Goal: Submit feedback/report problem

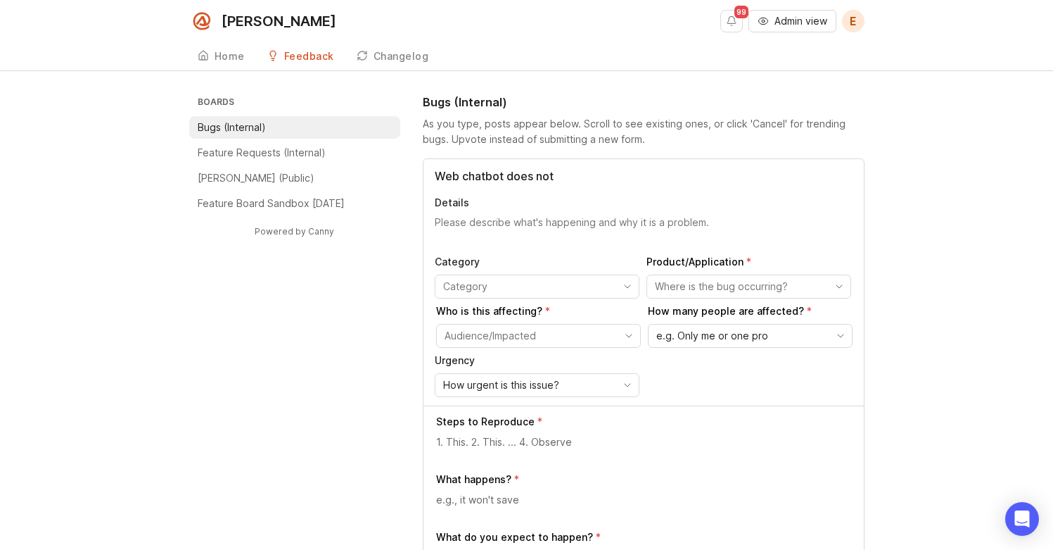
click at [455, 177] on input "Web chatbot does not" at bounding box center [644, 175] width 418 height 17
click at [592, 183] on input "Website chatbot does not" at bounding box center [644, 175] width 418 height 17
type input "Website chatbot does not understand the difference between VR & AIR"
click at [495, 221] on textarea "Details" at bounding box center [644, 229] width 418 height 28
click at [482, 448] on textarea at bounding box center [644, 441] width 417 height 15
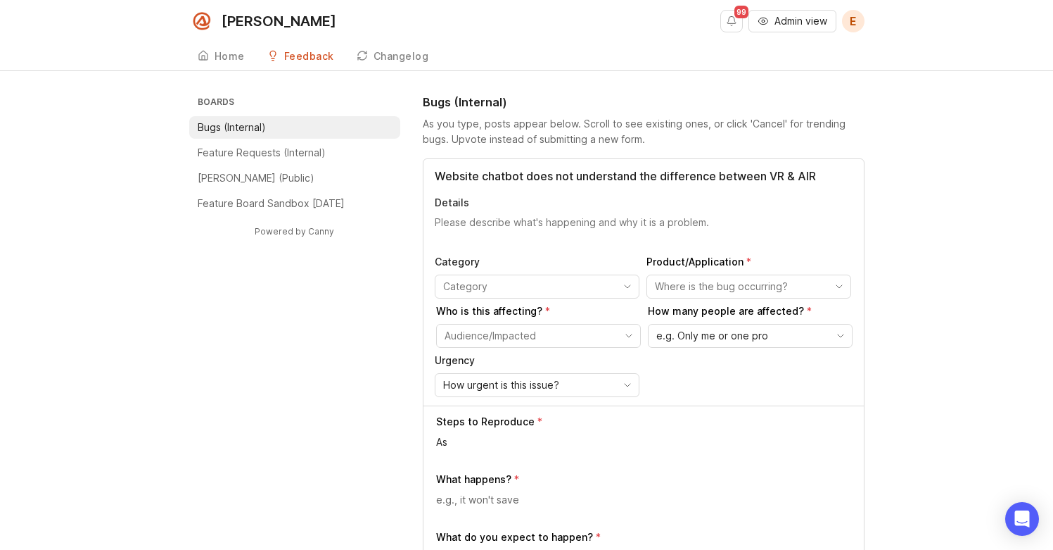
type textarea "A"
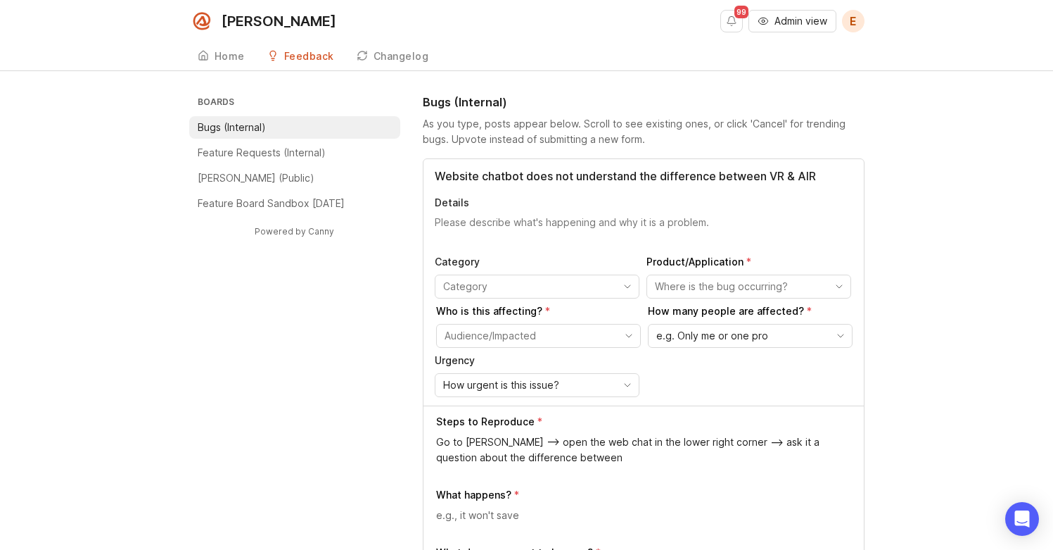
drag, startPoint x: 559, startPoint y: 463, endPoint x: 436, endPoint y: 460, distance: 123.2
click at [436, 460] on textarea "Go to [PERSON_NAME] --> open the web chat in the lower right corner --> ask it …" at bounding box center [644, 449] width 417 height 31
type textarea "Go to [PERSON_NAME] --> open the web chat in the lower right corner --> ask it …"
click at [529, 509] on textarea at bounding box center [644, 514] width 417 height 15
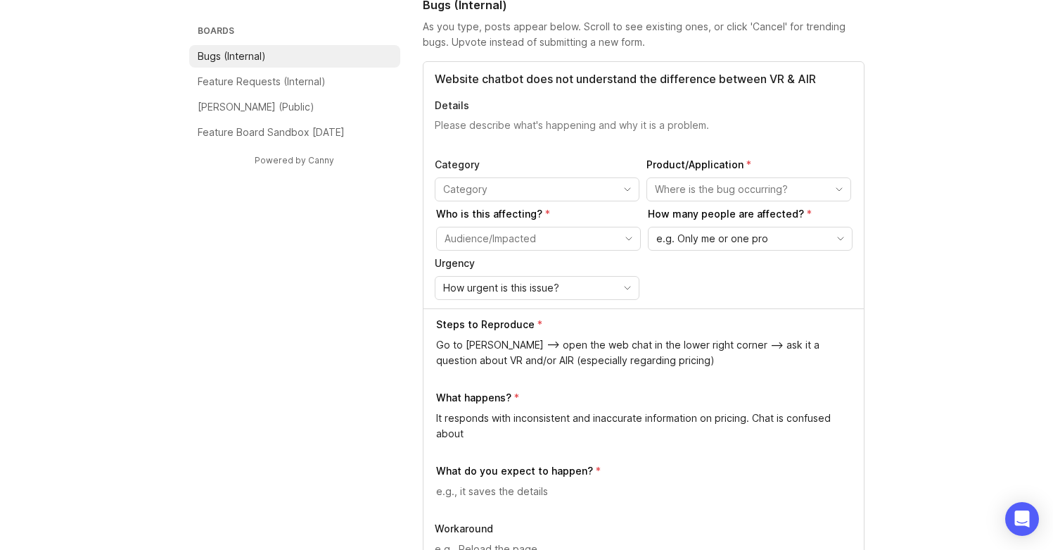
scroll to position [99, 0]
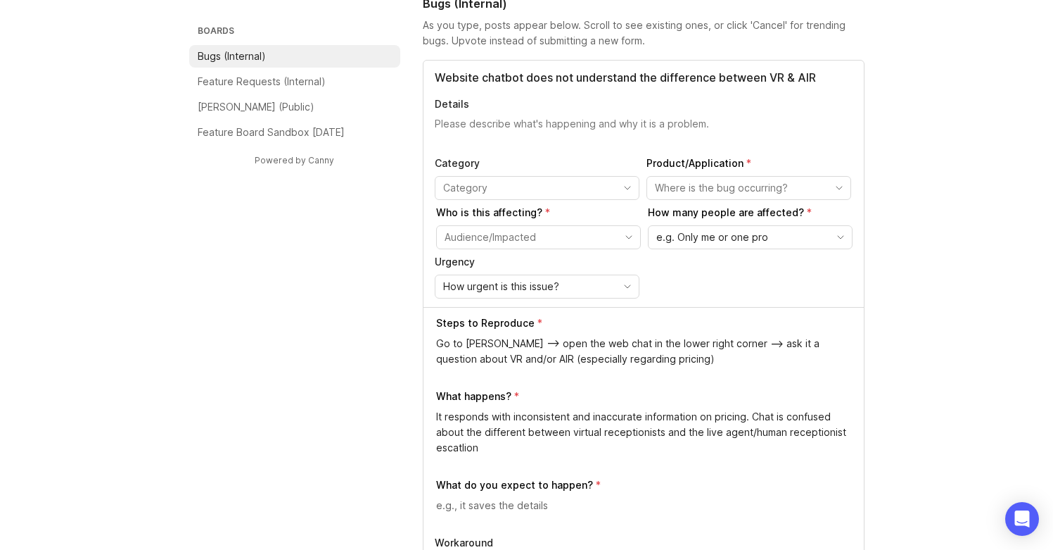
click at [464, 442] on textarea "It responds with inconsistent and inaccurate information on pricing. Chat is co…" at bounding box center [644, 432] width 417 height 46
click at [507, 451] on textarea "It responds with inconsistent and inaccurate information on pricing. Chat is co…" at bounding box center [644, 432] width 417 height 46
click at [447, 450] on textarea "It responds with inconsistent and inaccurate information on pricing. Chat is co…" at bounding box center [644, 432] width 417 height 46
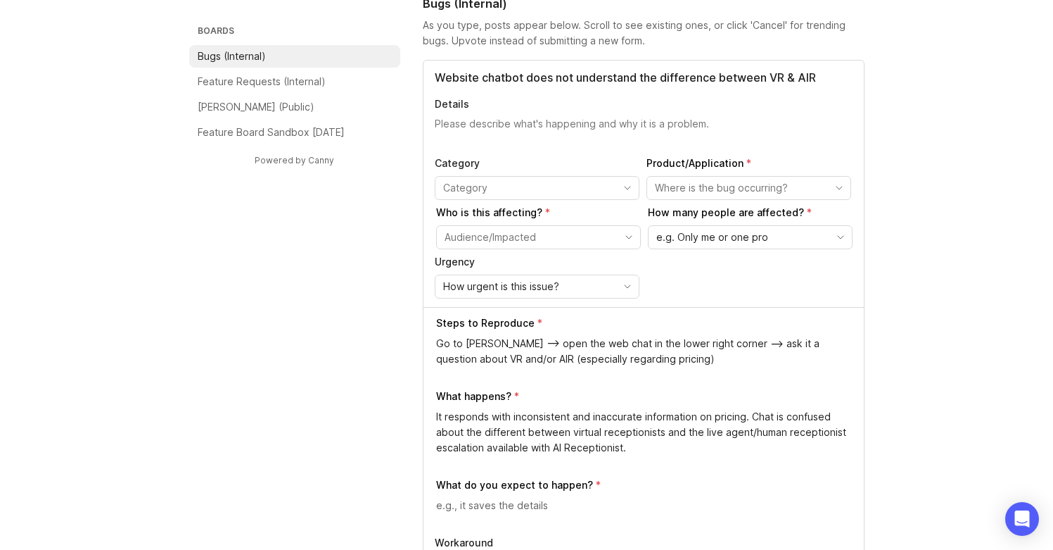
click at [746, 433] on textarea "It responds with inconsistent and inaccurate information on pricing. Chat is co…" at bounding box center [644, 432] width 417 height 46
click at [747, 447] on textarea "It responds with inconsistent and inaccurate information on pricing. Chat is co…" at bounding box center [644, 432] width 417 height 46
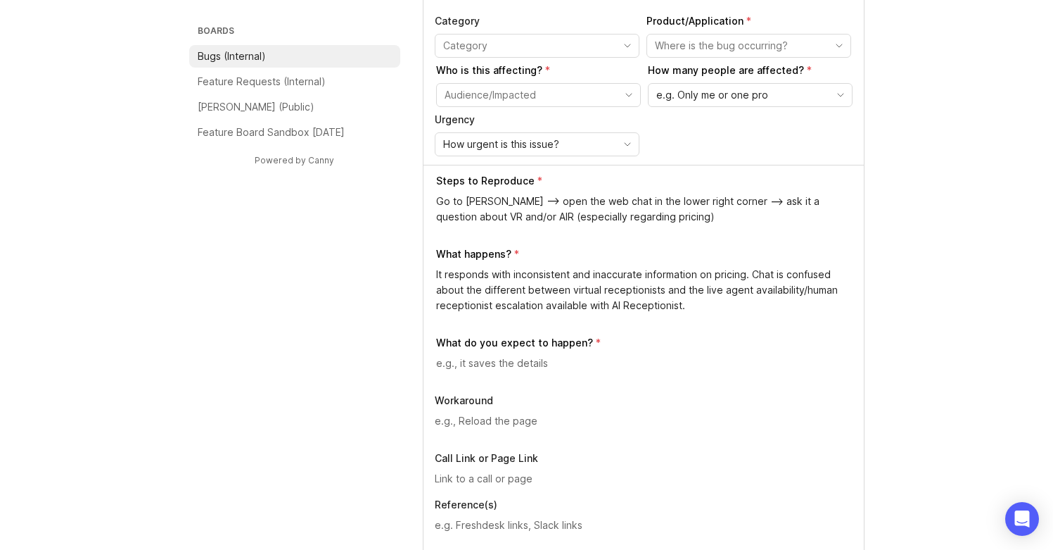
scroll to position [320, 0]
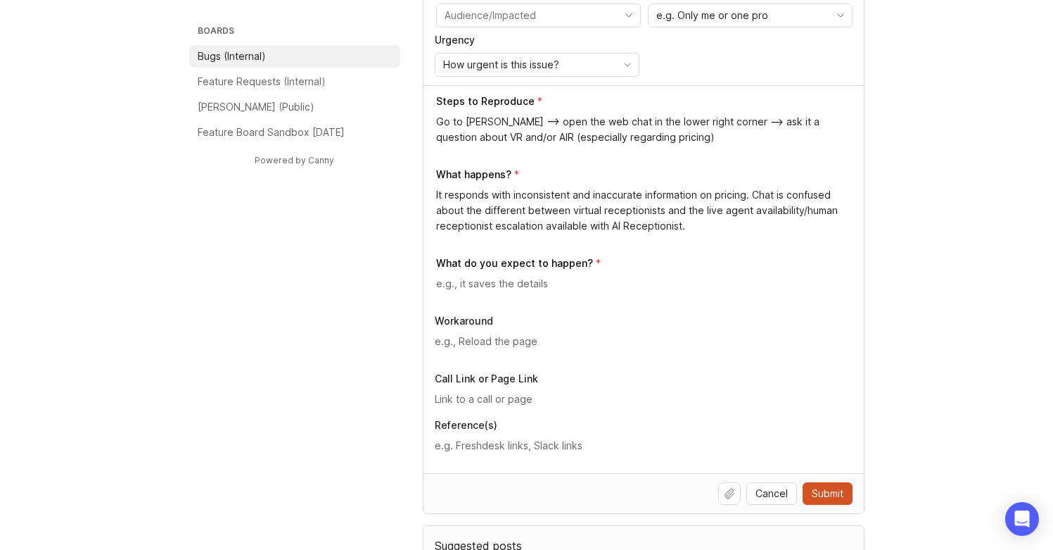
type textarea "It responds with inconsistent and inaccurate information on pricing. Chat is co…"
click at [498, 288] on textarea at bounding box center [644, 283] width 417 height 15
type textarea "It understands the difference between"
click at [473, 348] on textarea at bounding box center [644, 341] width 418 height 15
type textarea "Delete chat from our site entirely to avoid this mess :)"
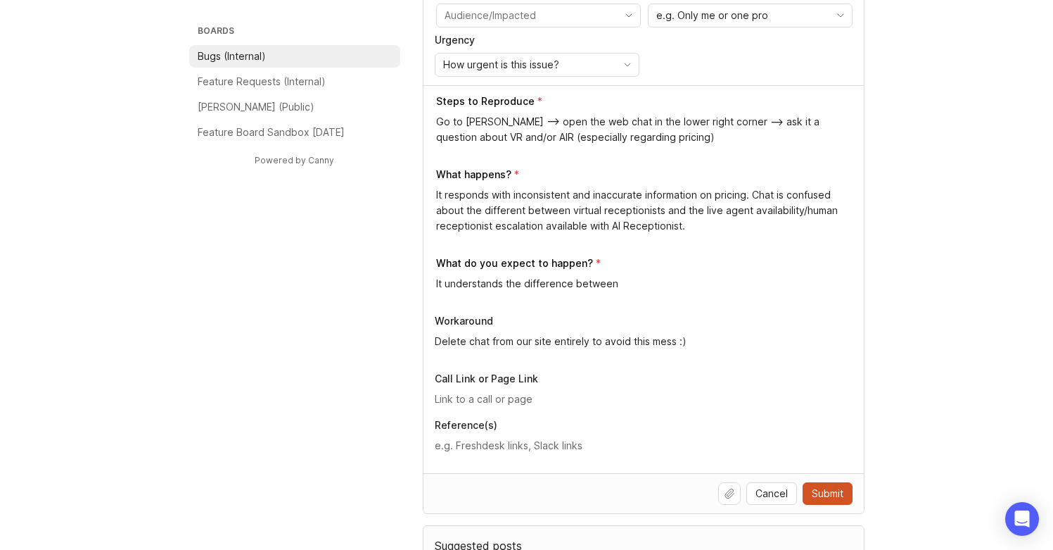
click at [682, 291] on div "It understands the difference between" at bounding box center [644, 289] width 417 height 27
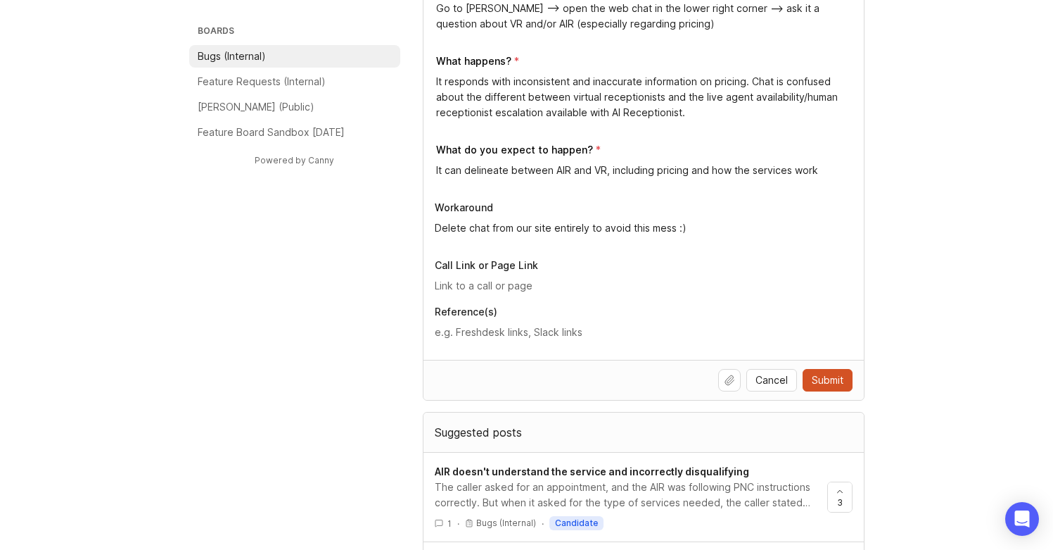
scroll to position [449, 0]
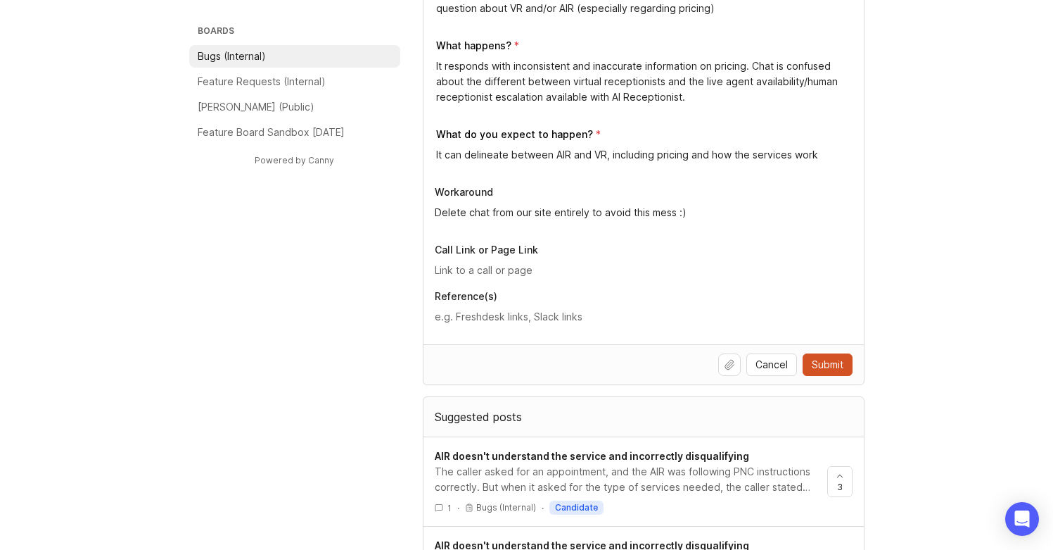
type textarea "It can delineate between AIR and VR, including pricing and how the services work"
click at [557, 274] on input "text" at bounding box center [644, 269] width 418 height 15
type input "[PERSON_NAME][URL]"
click at [386, 331] on div "Boards Bugs (Internal) Feature Requests (Internal) [PERSON_NAME] (Public) Featu…" at bounding box center [527, 509] width 676 height 1728
click at [526, 313] on textarea at bounding box center [644, 316] width 418 height 15
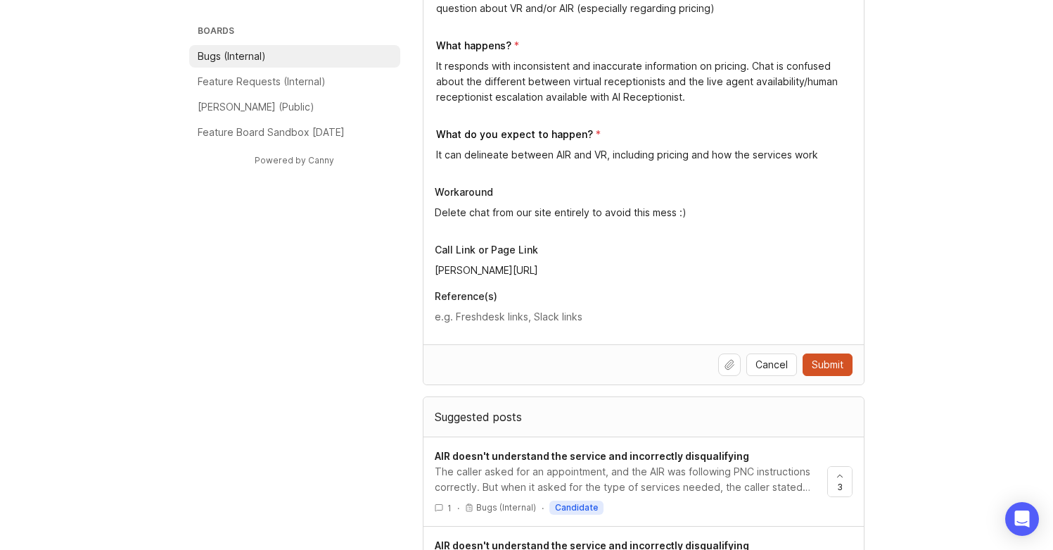
paste textarea "[URL][DOMAIN_NAME]"
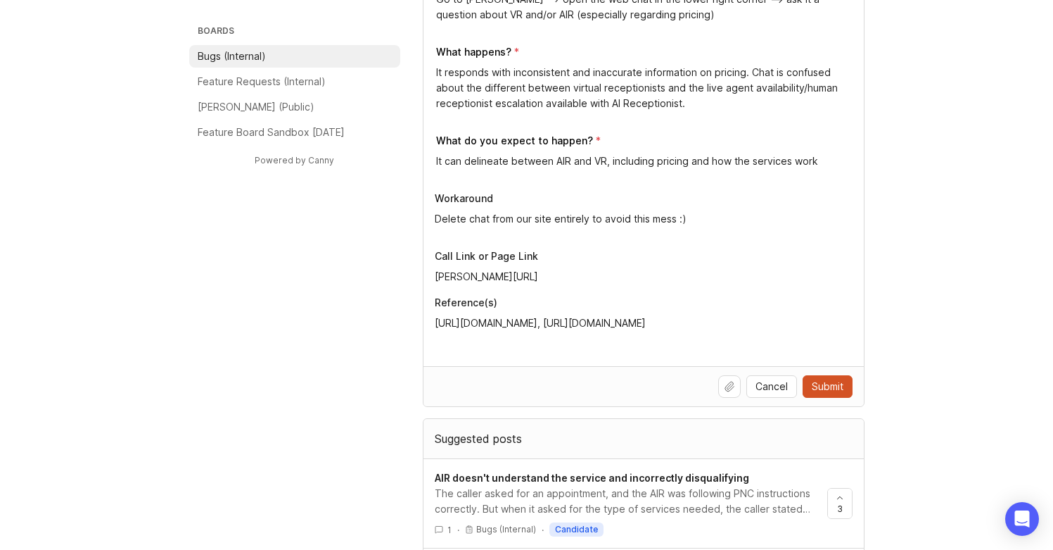
scroll to position [436, 0]
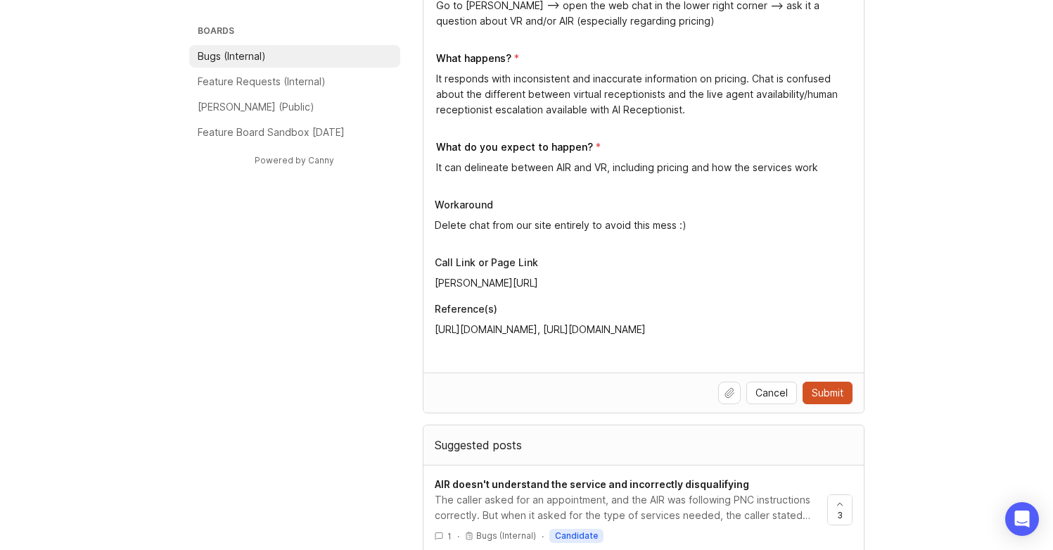
type textarea "[URL][DOMAIN_NAME], [URL][DOMAIN_NAME]"
click at [737, 393] on button "Upload file" at bounding box center [729, 392] width 23 height 23
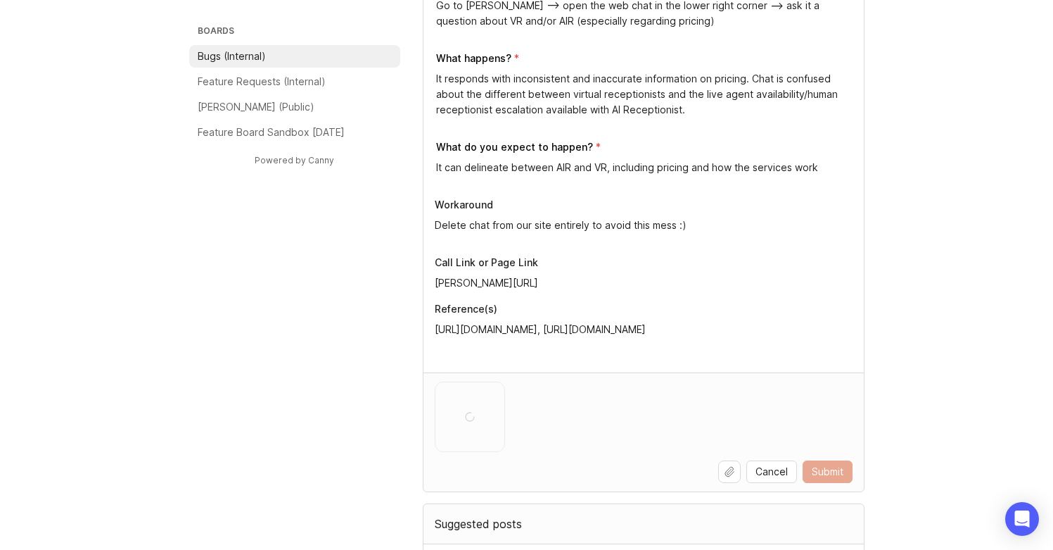
click at [732, 467] on button "Upload file" at bounding box center [729, 471] width 23 height 23
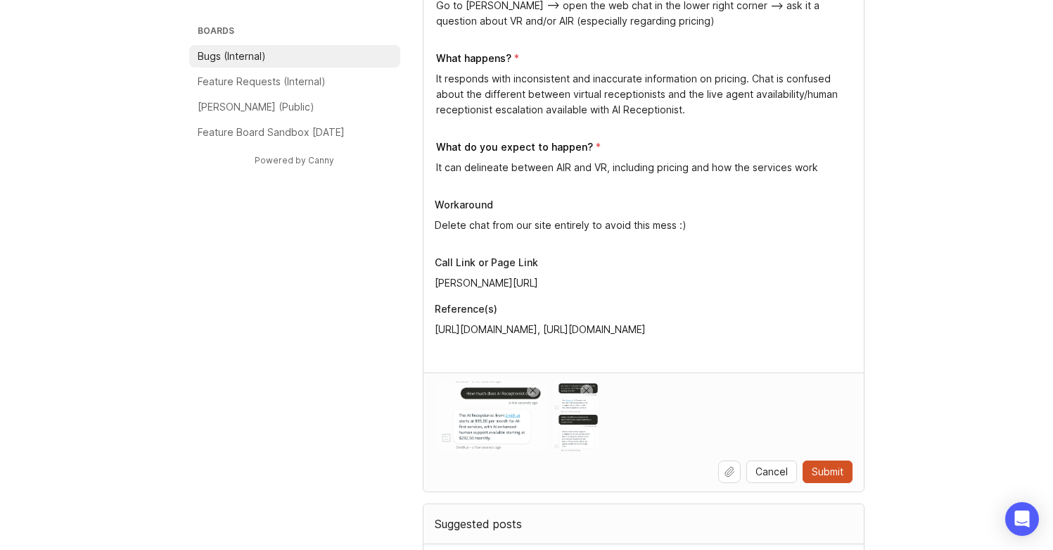
click at [736, 469] on button "Upload file" at bounding box center [729, 471] width 23 height 23
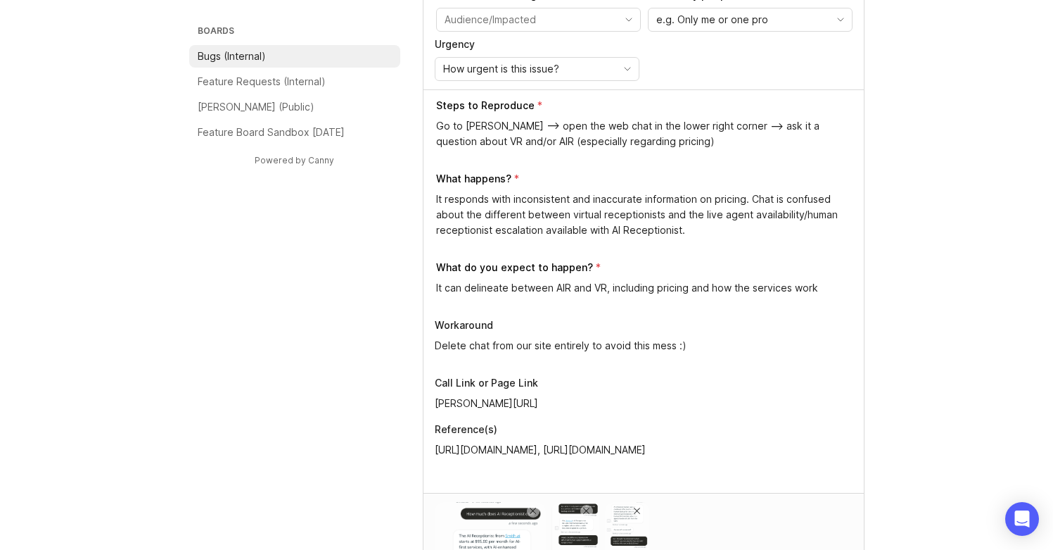
scroll to position [125, 0]
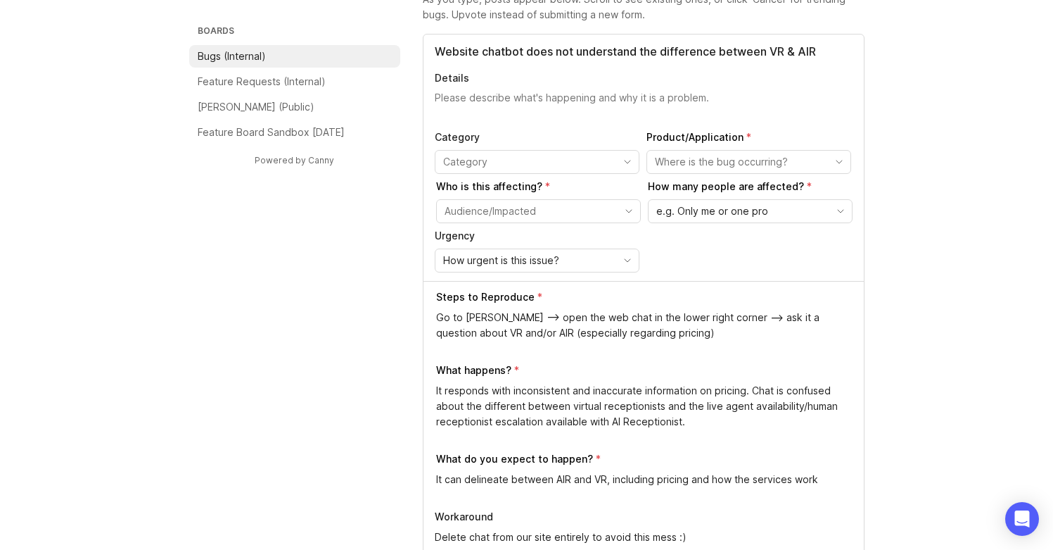
click at [590, 175] on div "Category Product/Application Who is this affecting? How many people are affecte…" at bounding box center [644, 201] width 418 height 142
click at [595, 153] on div "toggle menu" at bounding box center [526, 162] width 181 height 23
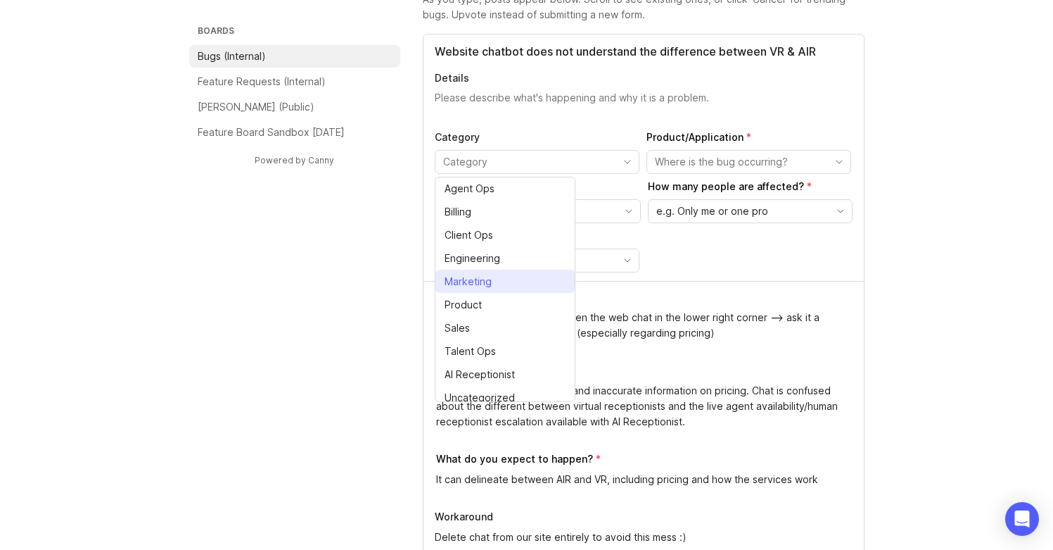
scroll to position [0, 0]
click at [480, 281] on div "Marketing" at bounding box center [468, 281] width 47 height 15
type input "Marketing"
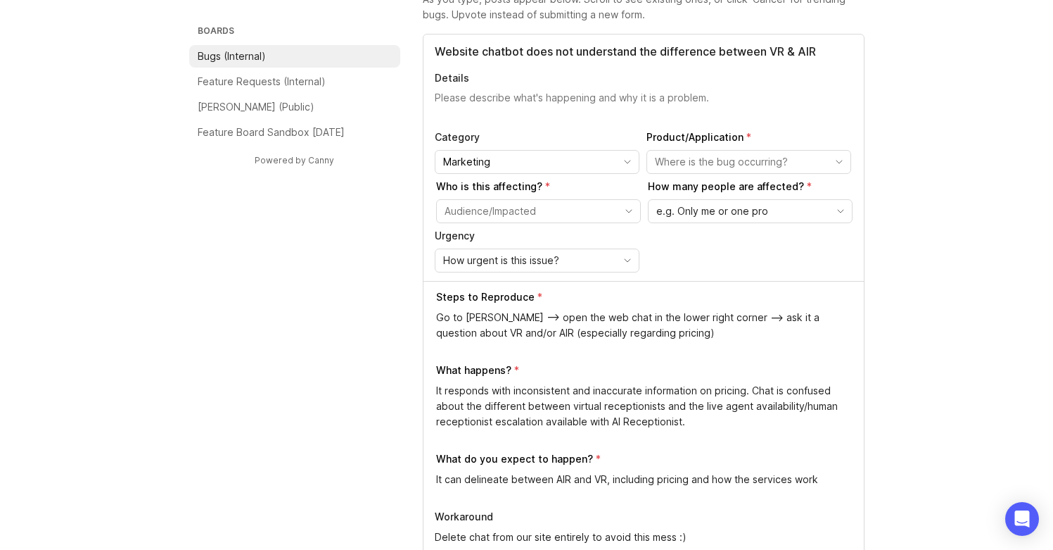
click at [704, 161] on input "toggle menu" at bounding box center [741, 161] width 172 height 15
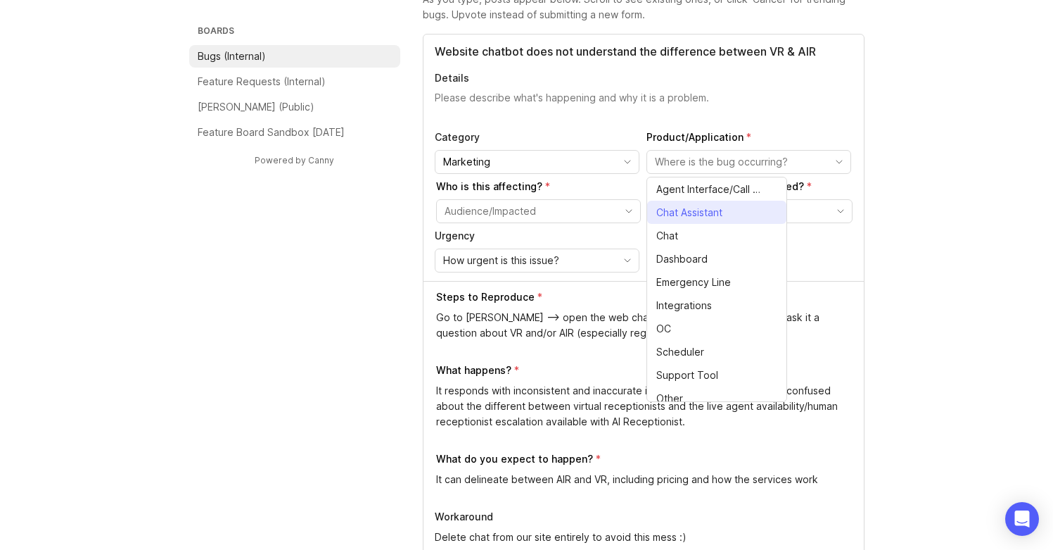
click at [715, 213] on span "Chat Assistant" at bounding box center [690, 212] width 66 height 15
type input "Chat Assistant"
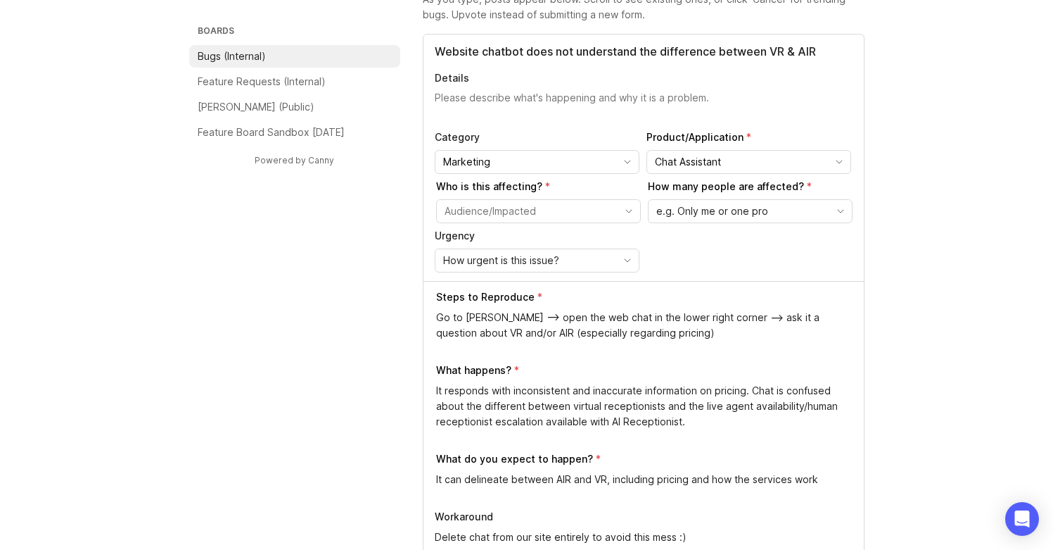
click at [703, 273] on div "Website chatbot does not understand the difference between VR & AIR Details Cat…" at bounding box center [644, 157] width 441 height 246
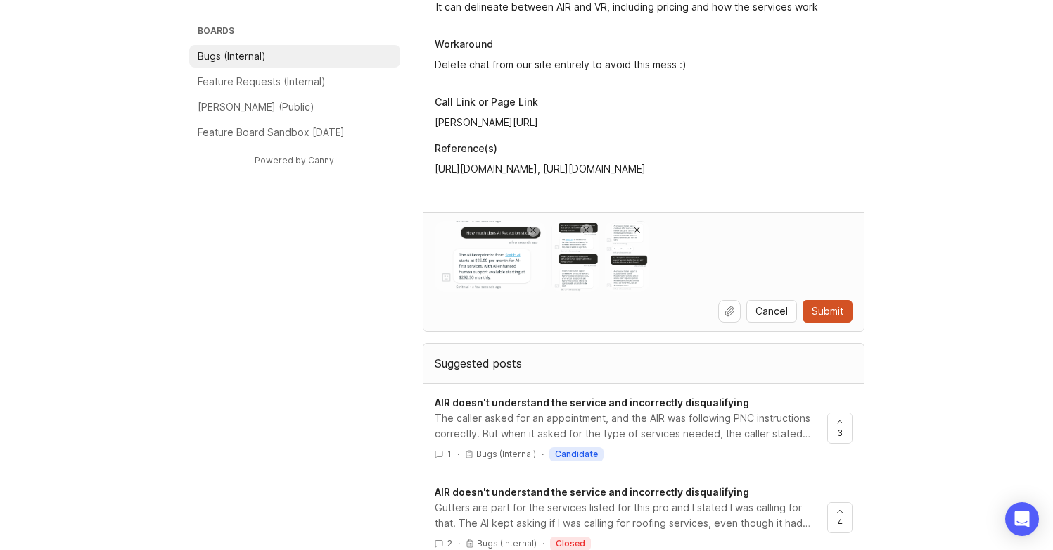
click at [823, 307] on span "Submit" at bounding box center [828, 311] width 32 height 14
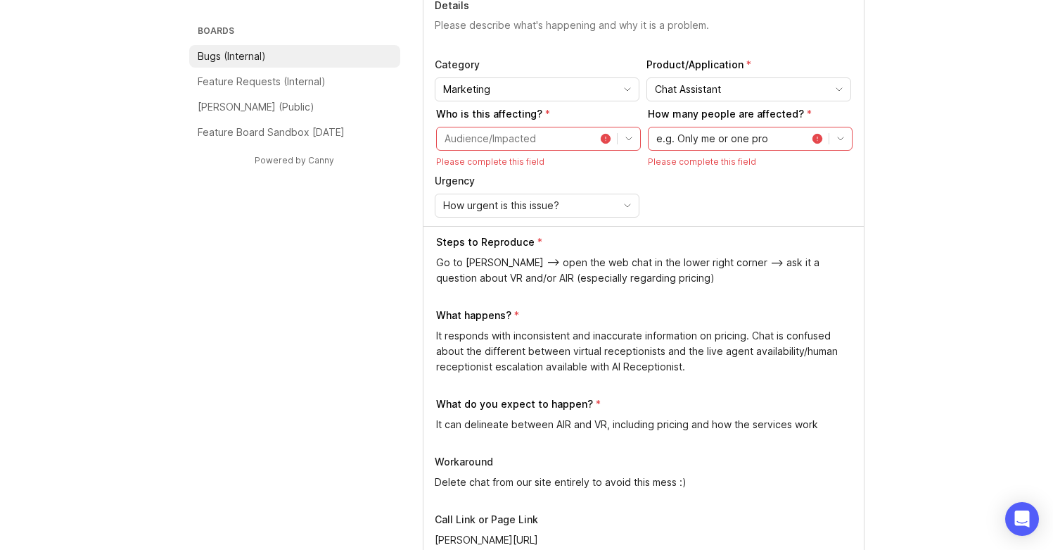
scroll to position [28, 0]
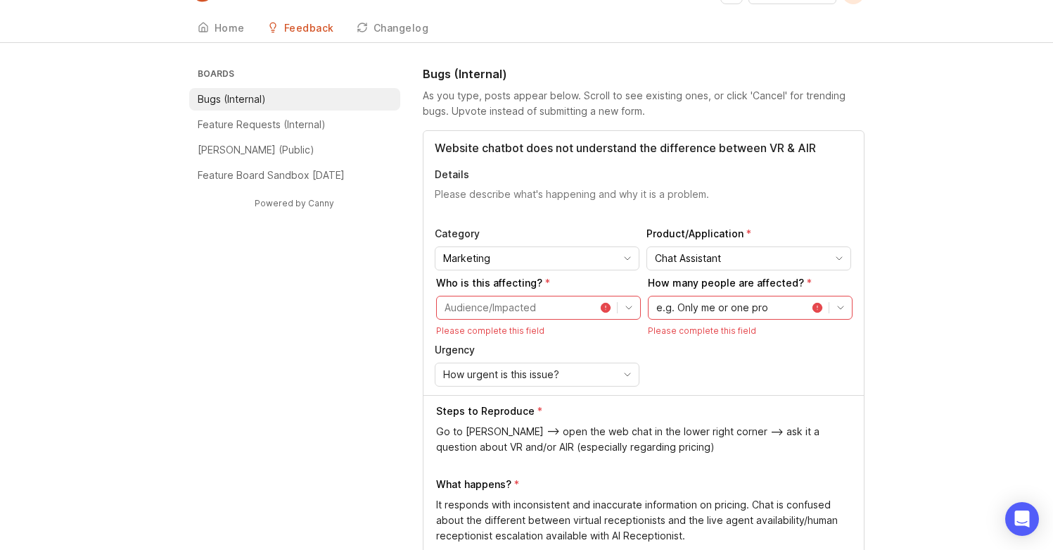
click at [537, 305] on input "toggle menu" at bounding box center [519, 307] width 148 height 15
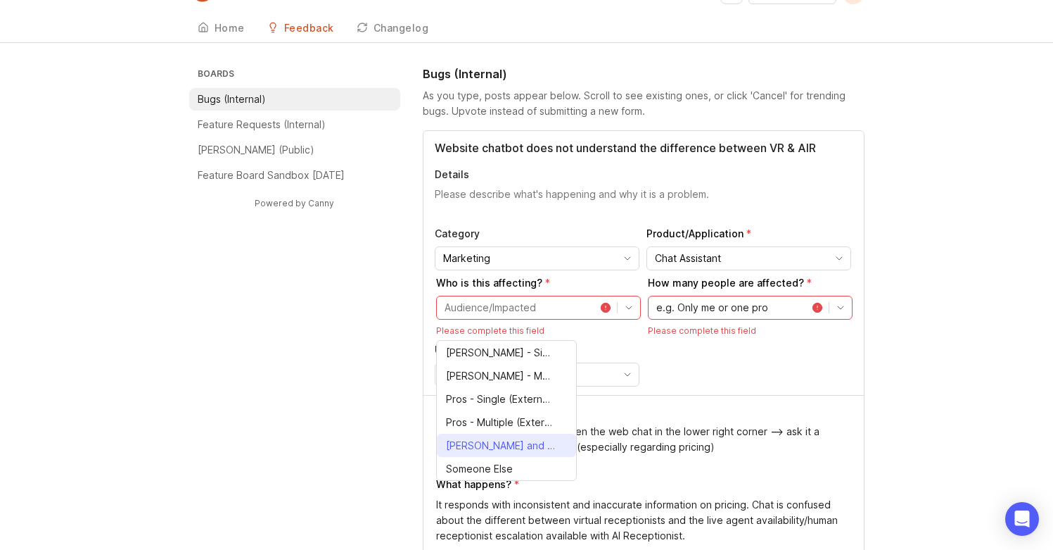
click at [505, 445] on span "[PERSON_NAME] and Pros (Everyone)" at bounding box center [500, 445] width 109 height 15
type input "[PERSON_NAME] and Pros (Everyone)"
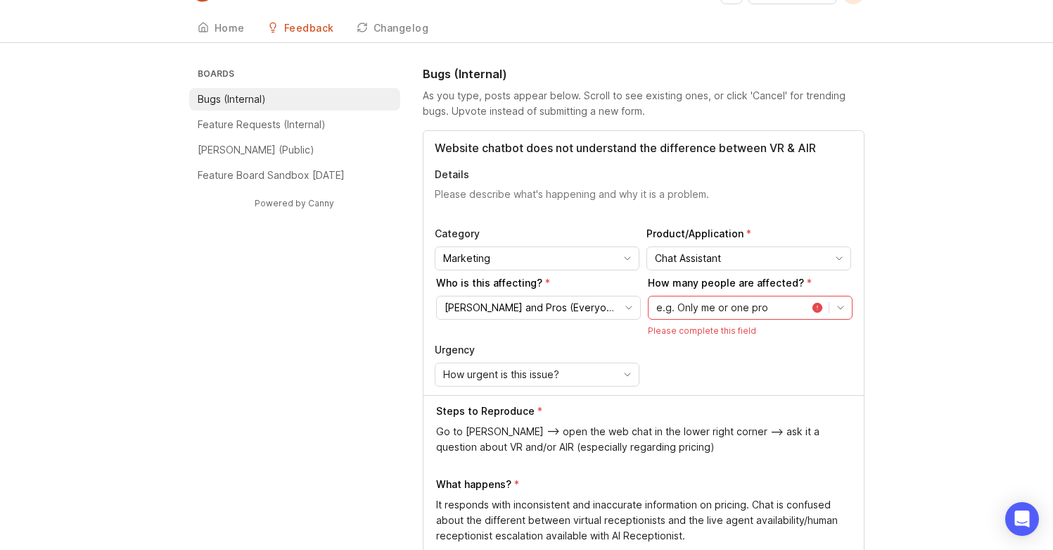
click at [705, 307] on span "e.g. Only me or one pro" at bounding box center [713, 307] width 112 height 15
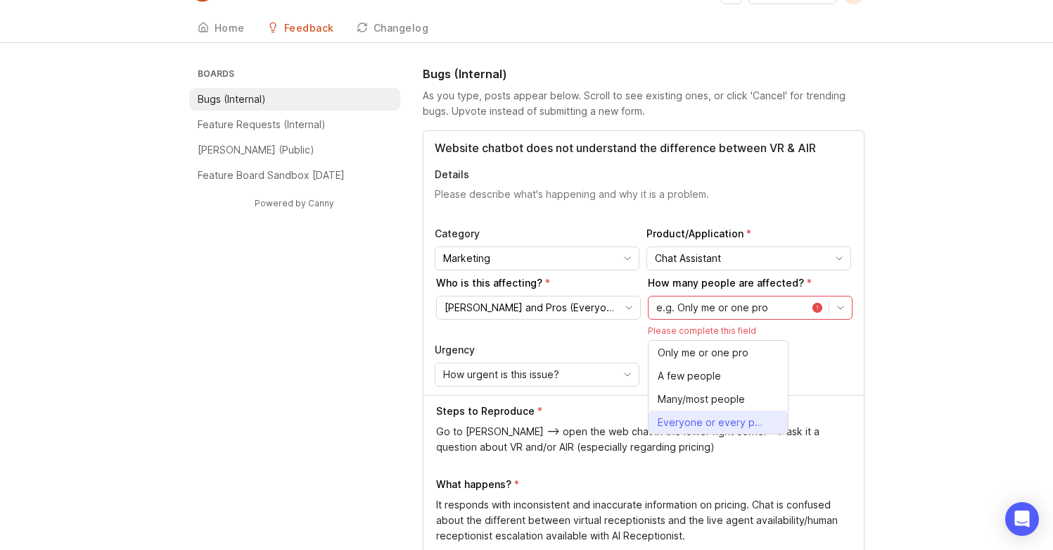
click at [738, 421] on span "Everyone or every pro" at bounding box center [711, 421] width 106 height 15
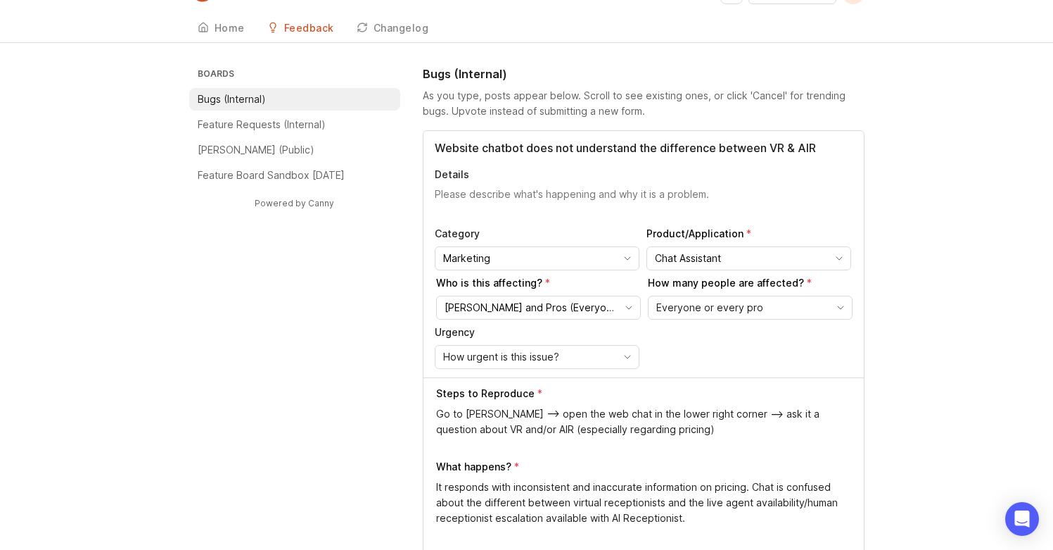
click at [780, 307] on div "Everyone or every pro" at bounding box center [739, 307] width 181 height 23
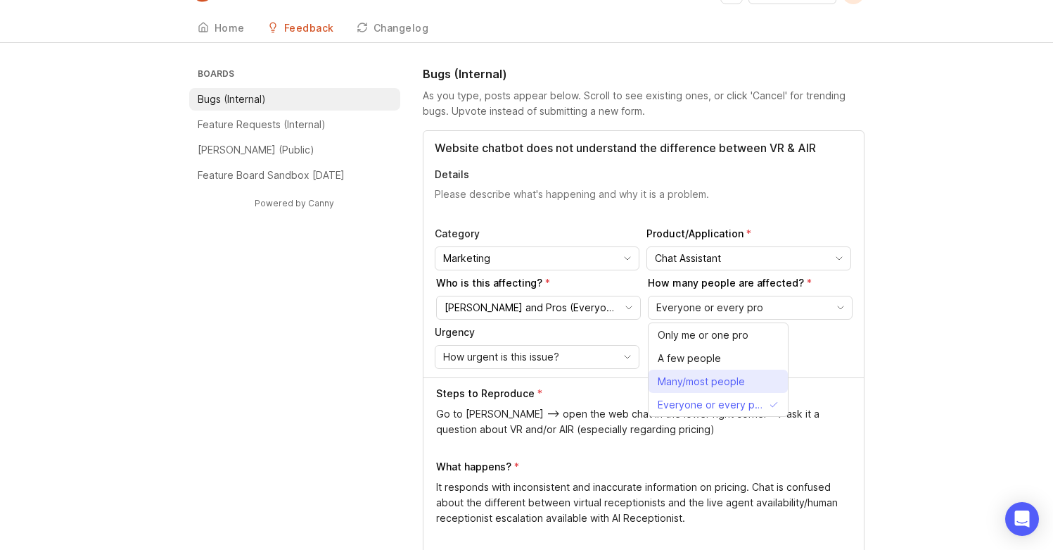
click at [737, 382] on span "Many/most people" at bounding box center [701, 381] width 87 height 15
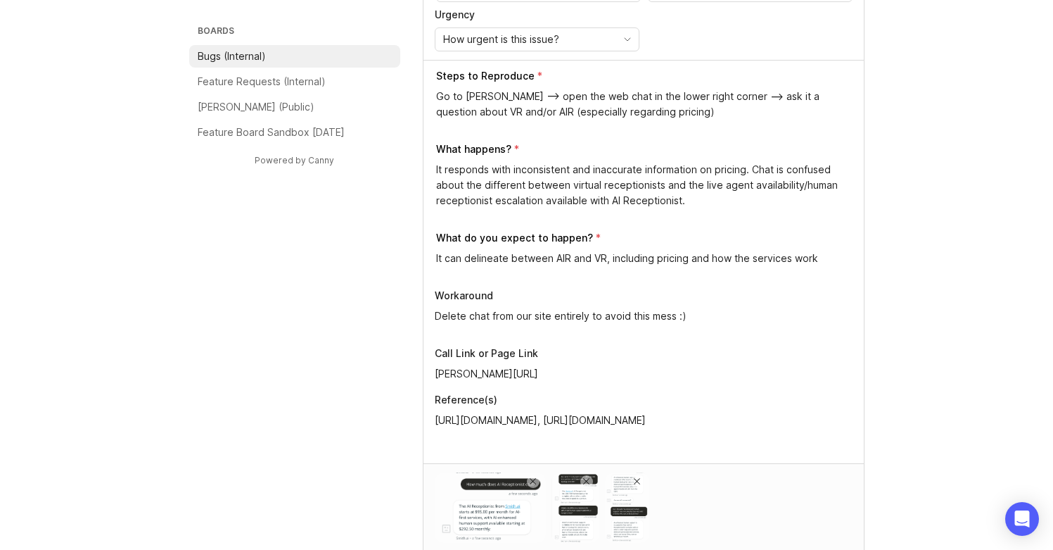
scroll to position [280, 0]
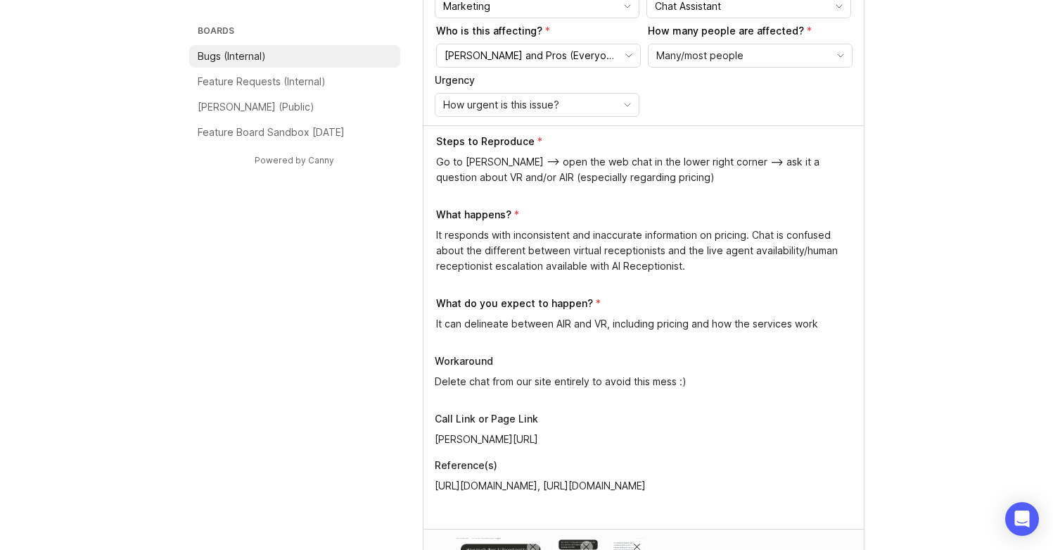
click at [555, 103] on span "How urgent is this issue?" at bounding box center [501, 104] width 116 height 15
click at [501, 160] on li "High" at bounding box center [505, 155] width 139 height 23
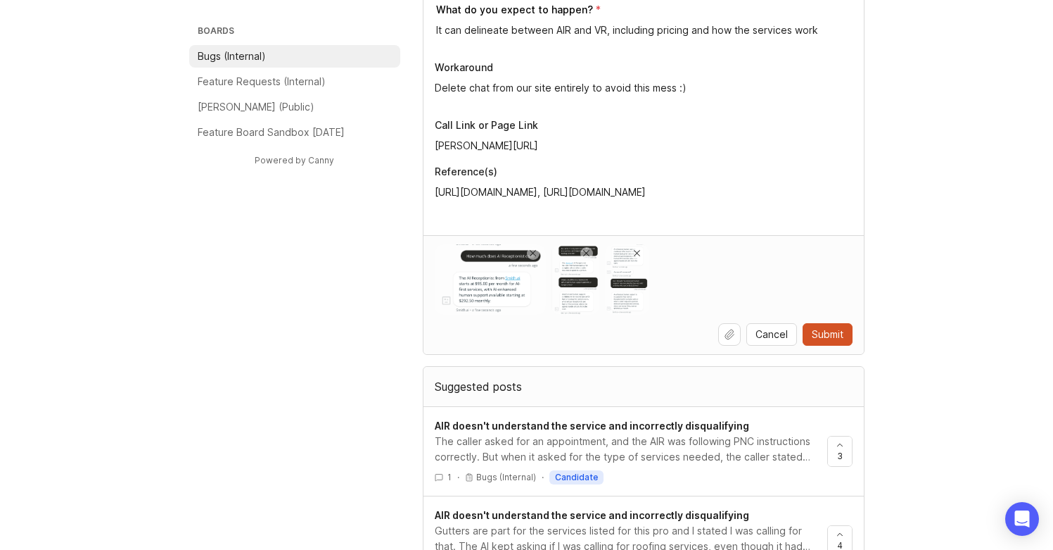
scroll to position [790, 0]
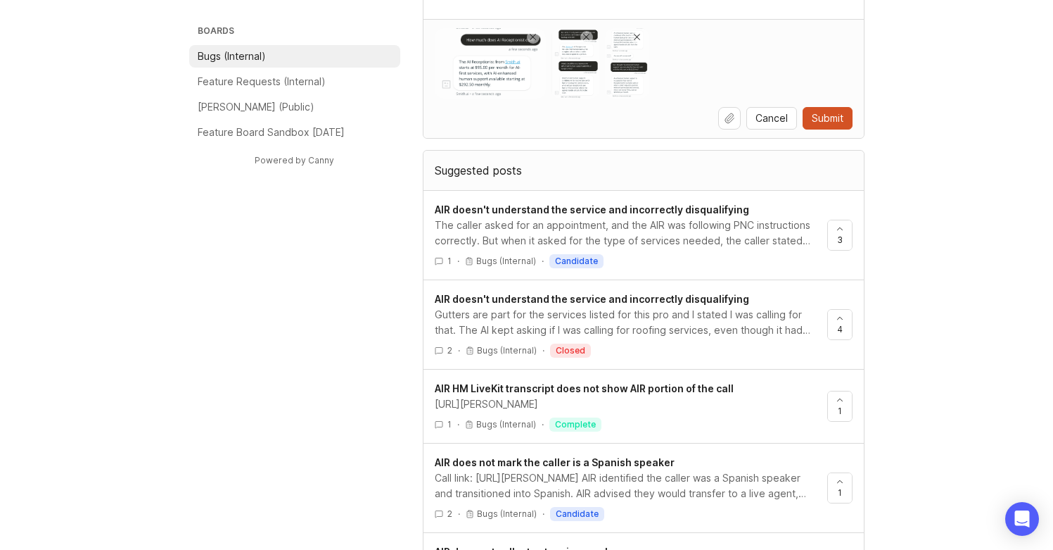
click at [832, 120] on span "Submit" at bounding box center [828, 118] width 32 height 14
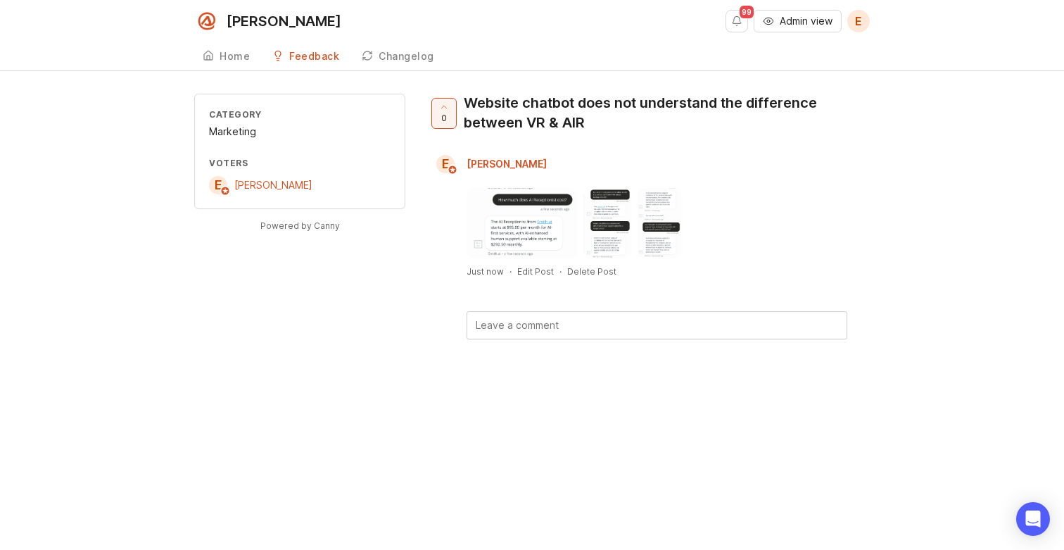
click at [794, 26] on span "Admin view" at bounding box center [806, 21] width 53 height 14
